Goal: Task Accomplishment & Management: Manage account settings

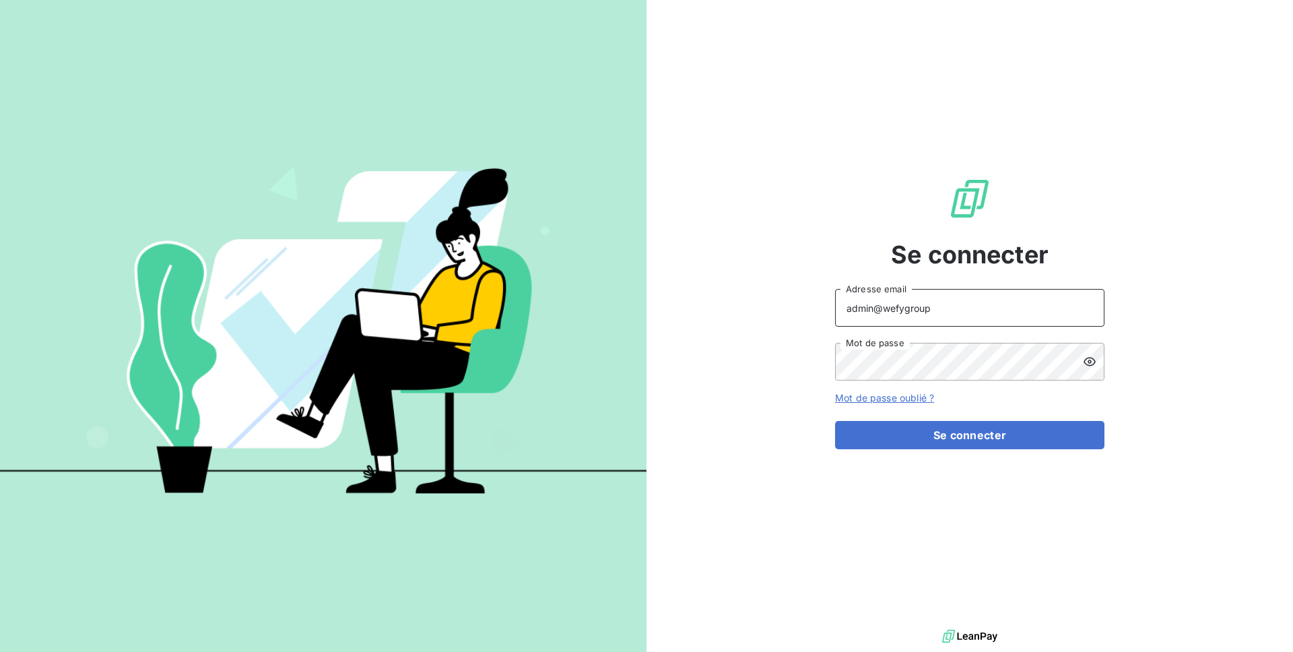
drag, startPoint x: 937, startPoint y: 313, endPoint x: 887, endPoint y: 311, distance: 49.9
click at [887, 311] on input "admin@wefygroup" at bounding box center [969, 308] width 269 height 38
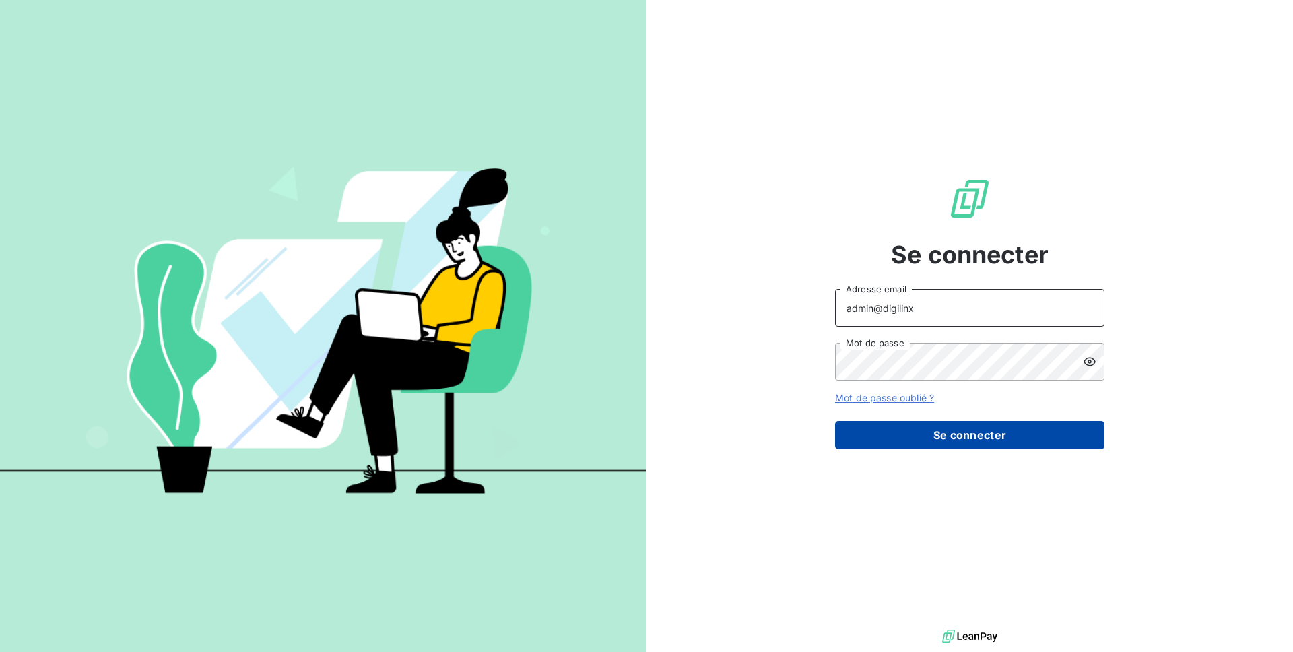
type input "admin@digilinx"
click at [922, 440] on button "Se connecter" at bounding box center [969, 435] width 269 height 28
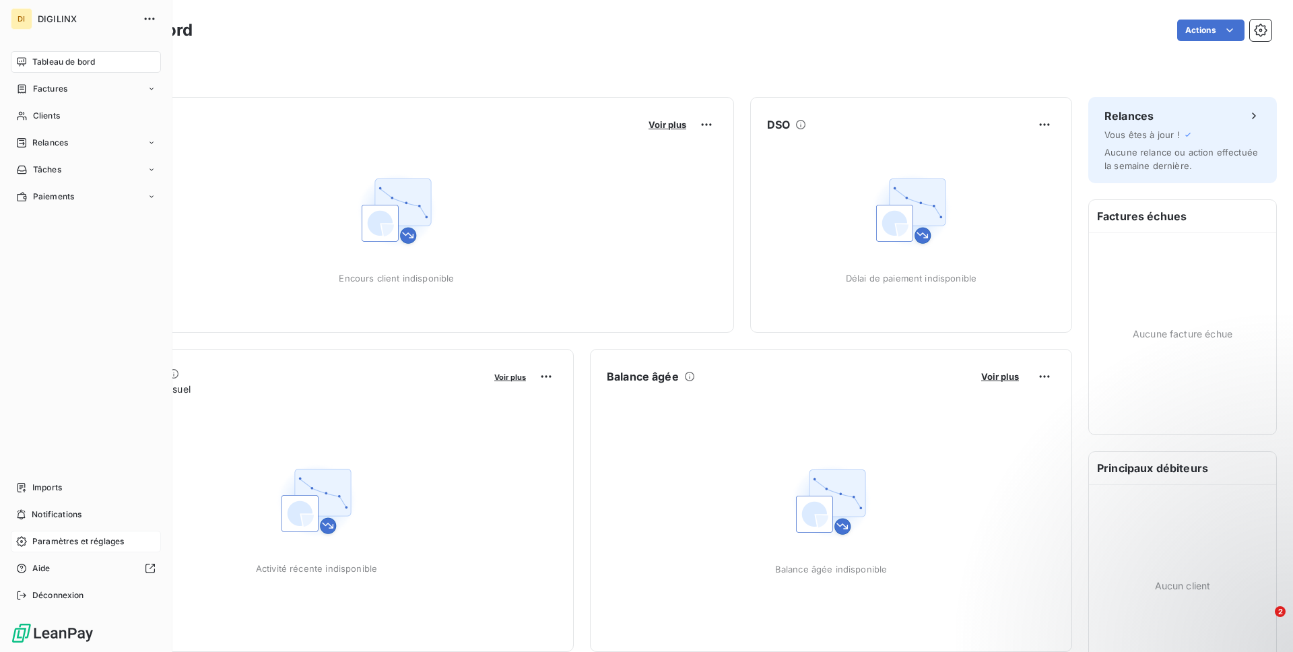
click at [76, 547] on span "Paramètres et réglages" at bounding box center [78, 541] width 92 height 12
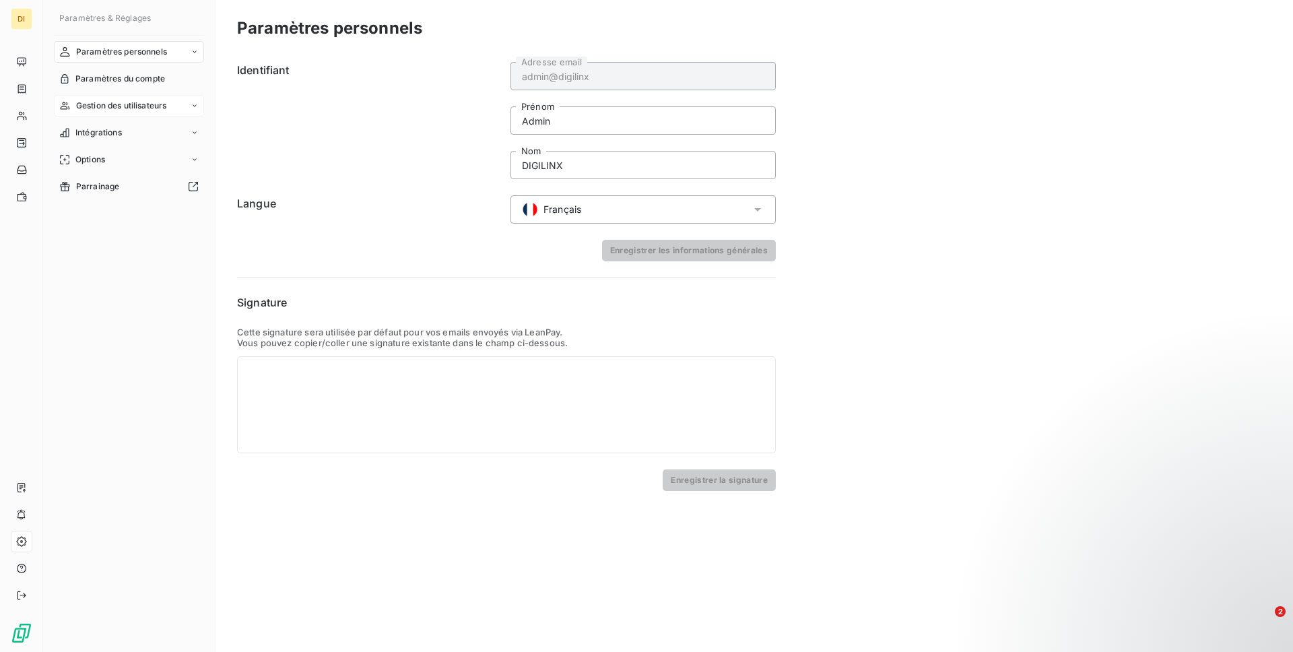
click at [137, 110] on span "Gestion des utilisateurs" at bounding box center [121, 106] width 91 height 12
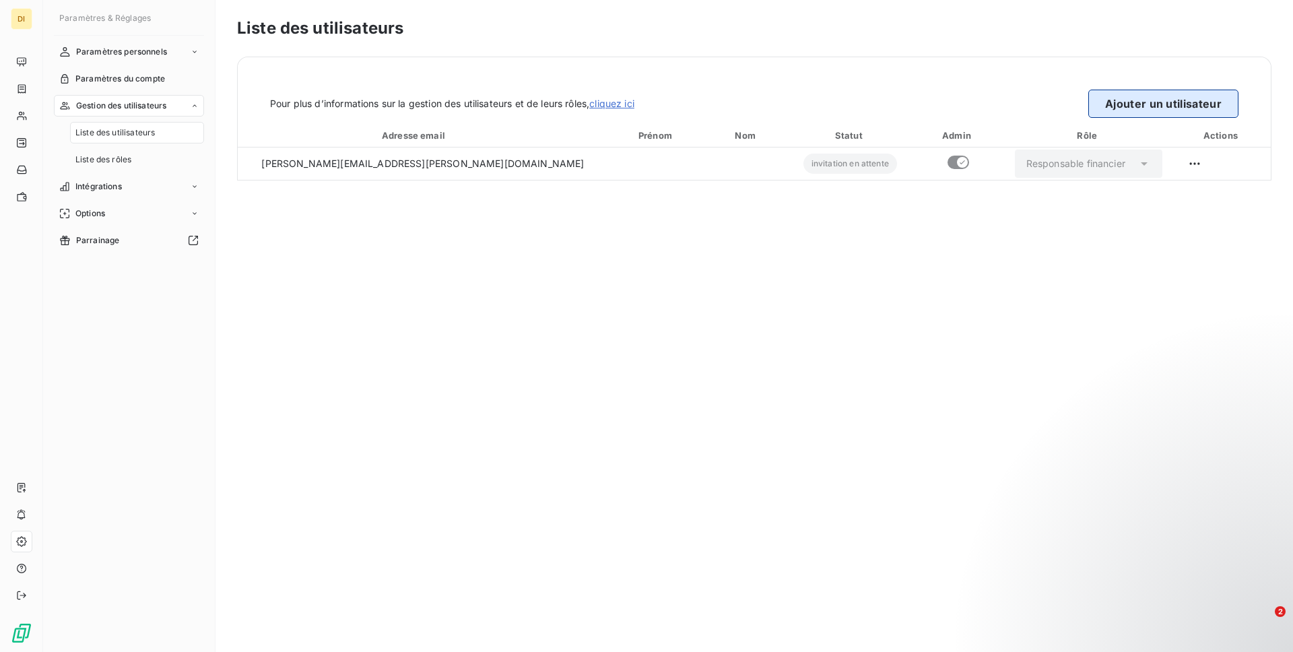
click at [1115, 102] on button "Ajouter un utilisateur" at bounding box center [1163, 104] width 150 height 28
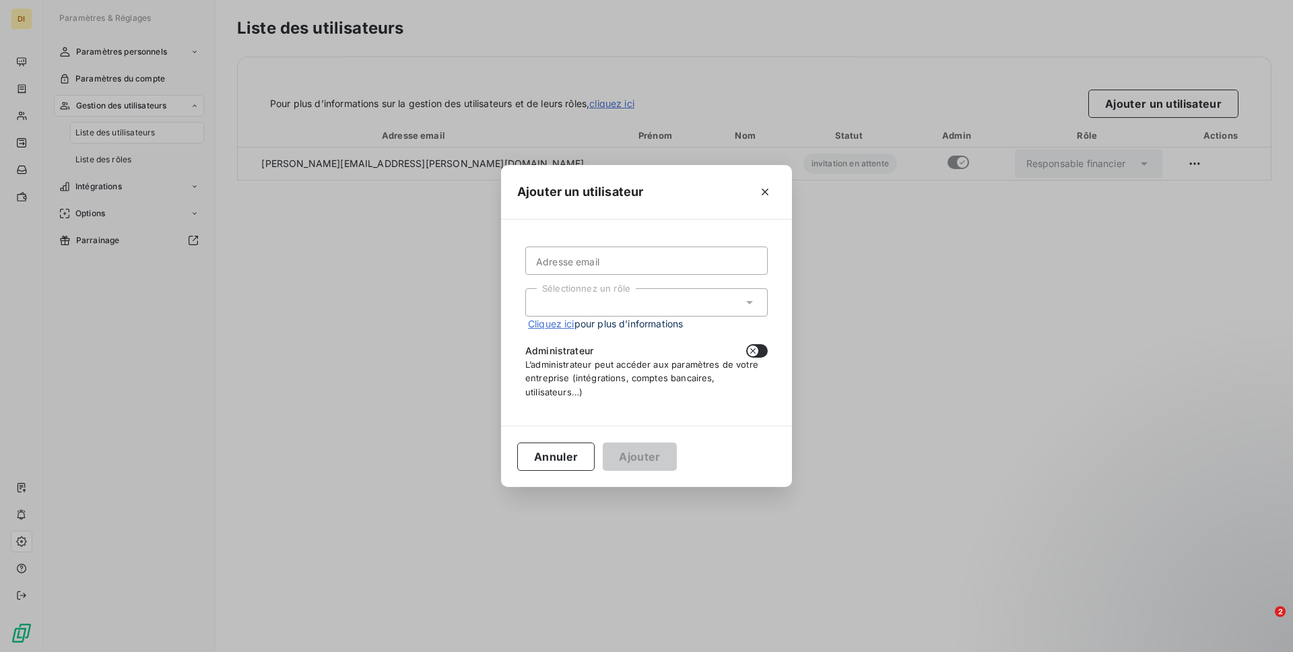
click at [658, 245] on div "Adresse email Sélectionnez un rôle Cliquez ici pour plus d’informations Adminis…" at bounding box center [646, 322] width 259 height 173
click at [656, 258] on input "Adresse email" at bounding box center [646, 260] width 242 height 28
paste input "[EMAIL_ADDRESS][DOMAIN_NAME]"
type input "[EMAIL_ADDRESS][DOMAIN_NAME]"
click at [651, 299] on div "Sélectionnez un rôle" at bounding box center [646, 302] width 242 height 28
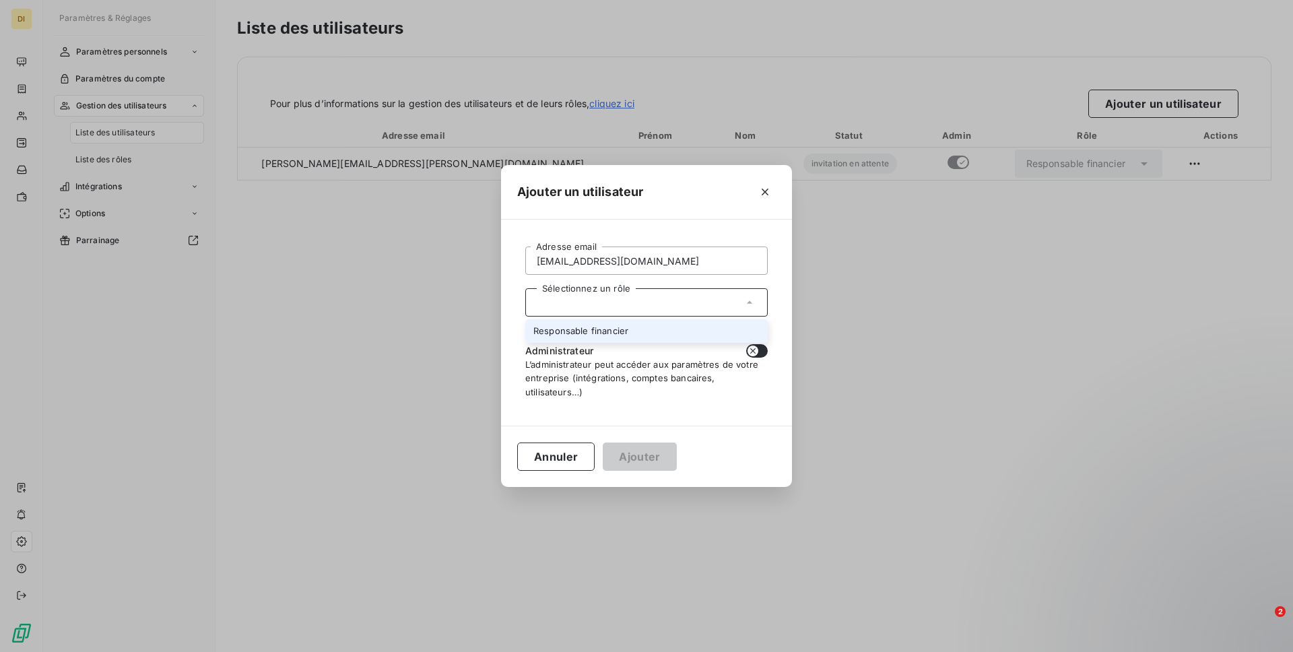
click at [638, 339] on li "Responsable financier" at bounding box center [646, 331] width 242 height 24
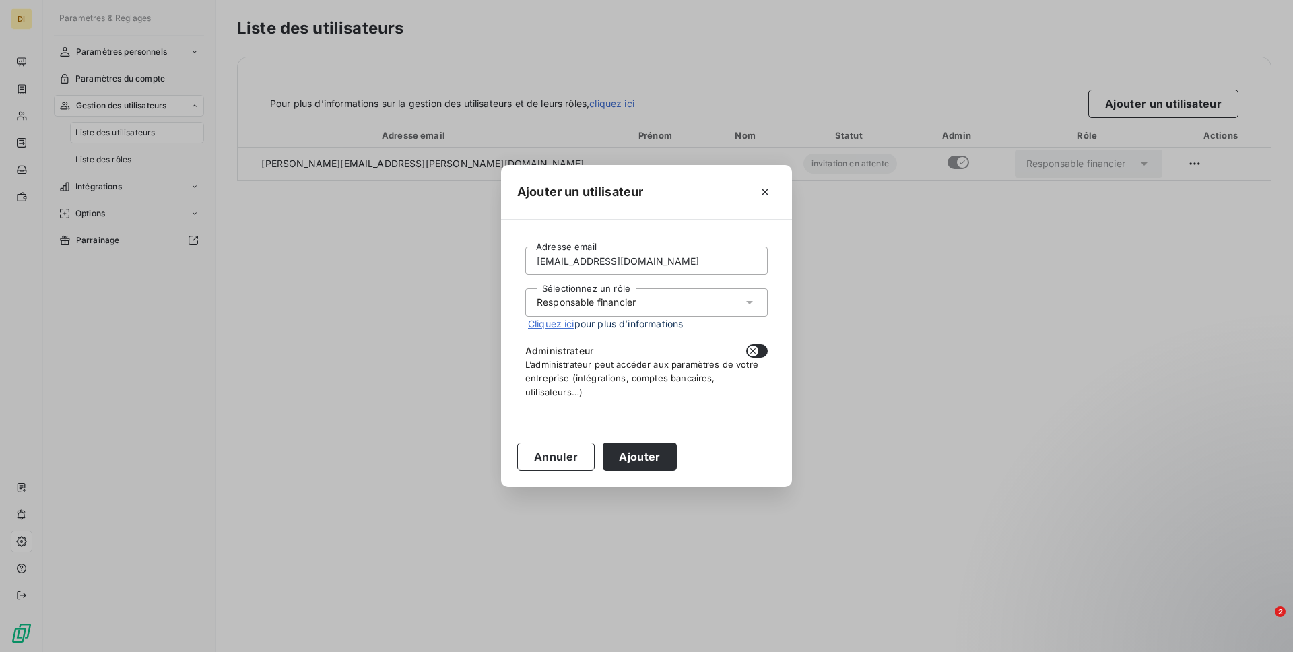
click at [759, 356] on button "button" at bounding box center [757, 350] width 22 height 13
checkbox input "true"
click at [632, 470] on button "Ajouter" at bounding box center [639, 456] width 73 height 28
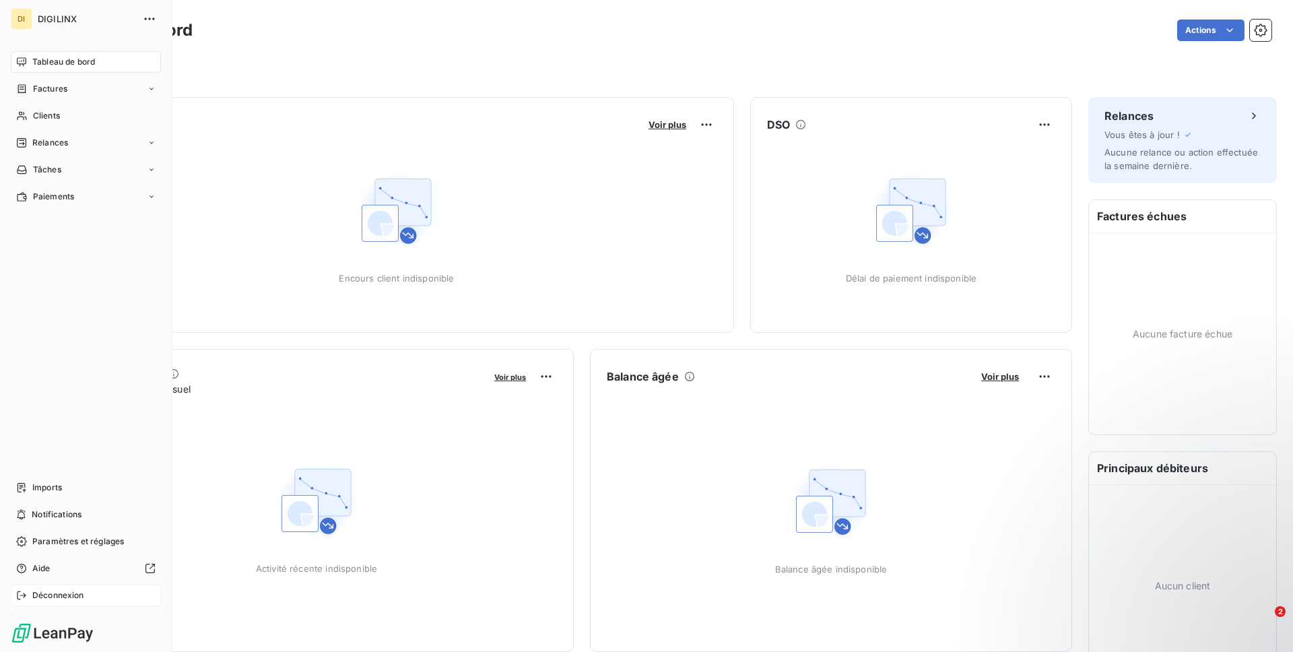
click at [71, 593] on span "Déconnexion" at bounding box center [58, 595] width 52 height 12
